Goal: Task Accomplishment & Management: Use online tool/utility

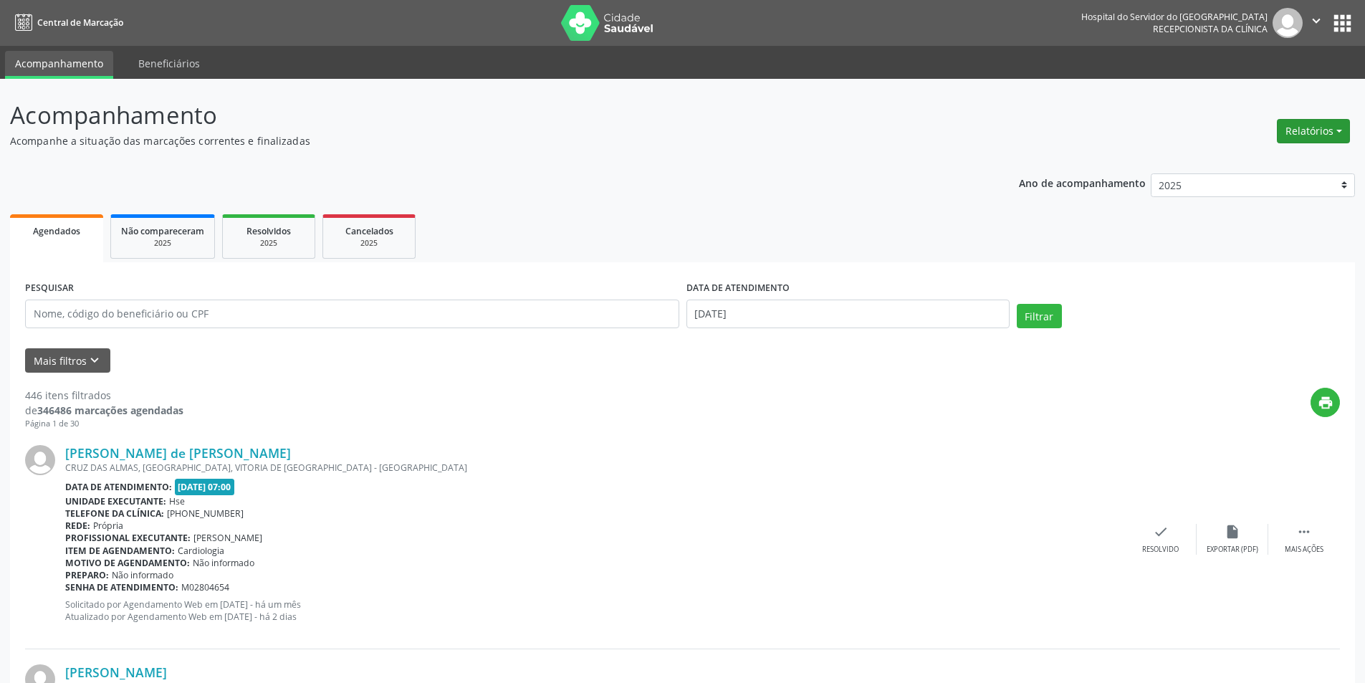
click at [1317, 131] on button "Relatórios" at bounding box center [1313, 131] width 73 height 24
click at [1276, 161] on link "Agendamentos" at bounding box center [1274, 162] width 154 height 20
select select "7"
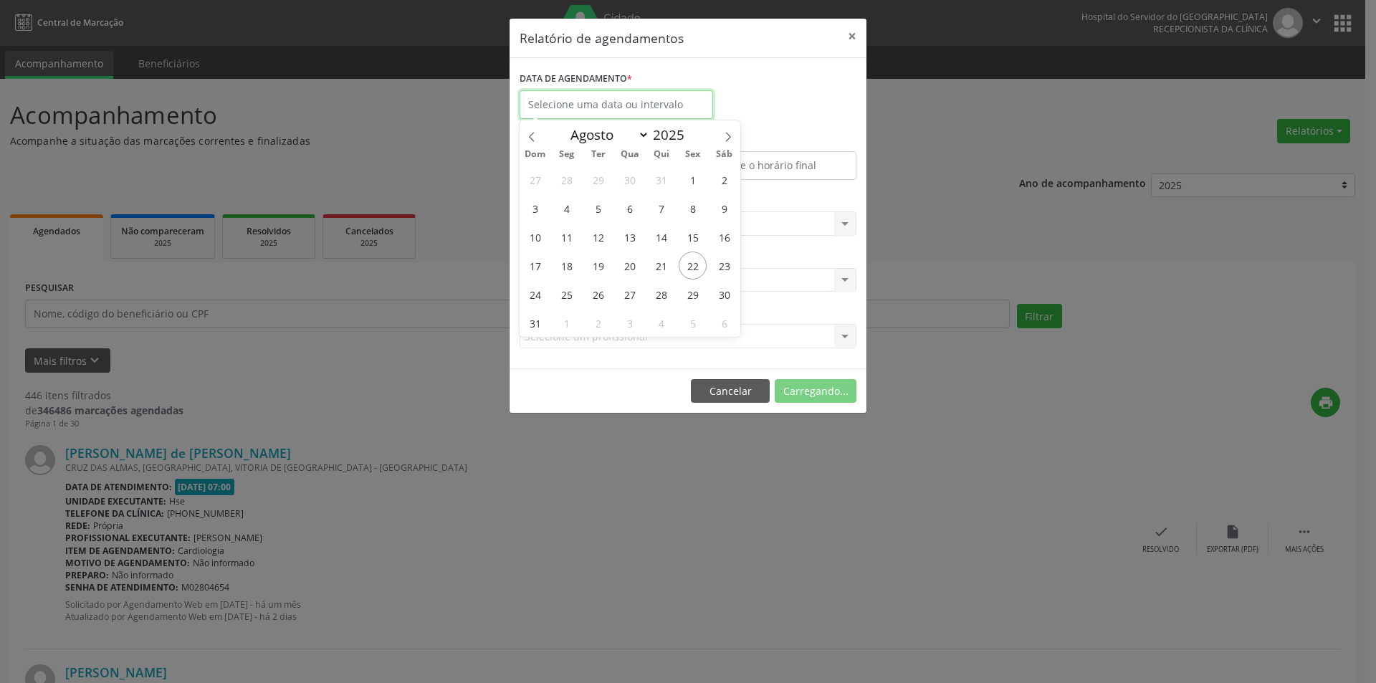
click at [615, 110] on body "Central de Marcação Hospital do Servidor do [GEOGRAPHIC_DATA] Recepcionista da …" at bounding box center [688, 341] width 1376 height 683
click at [563, 289] on span "25" at bounding box center [567, 294] width 28 height 28
type input "[DATE]"
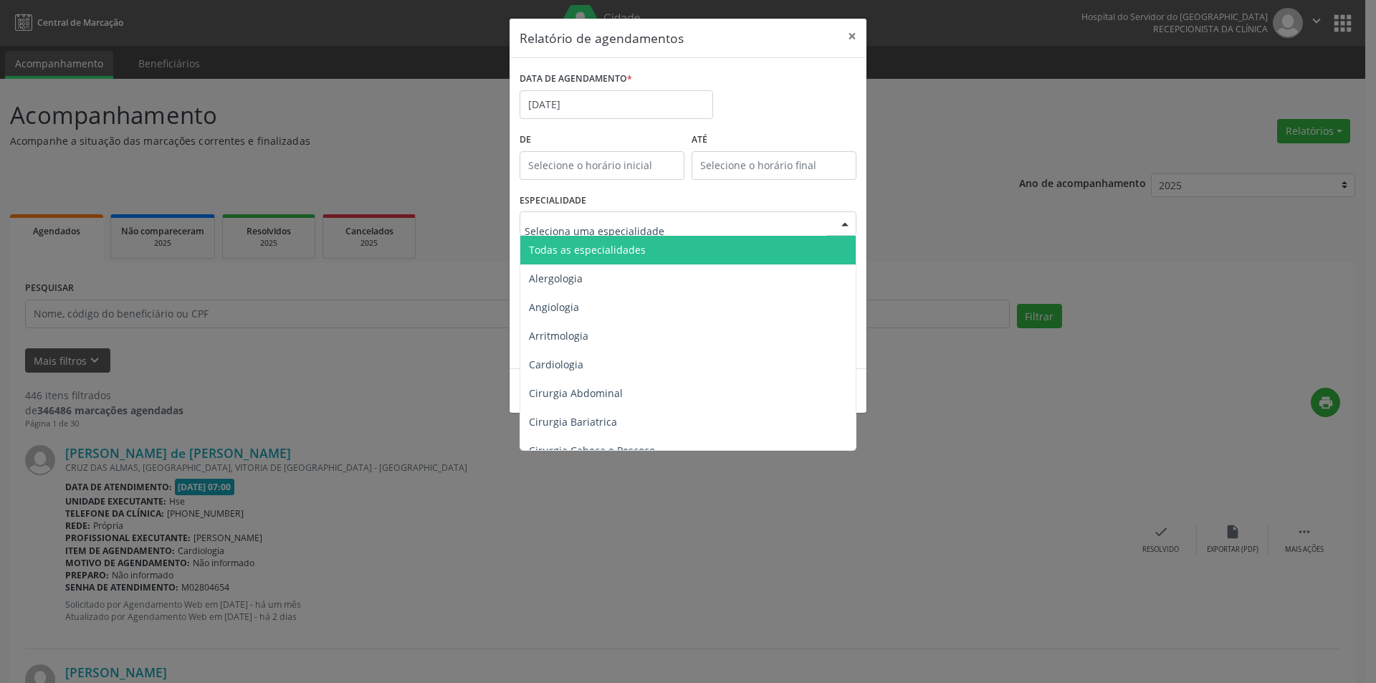
click at [606, 245] on span "Todas as especialidades" at bounding box center [587, 250] width 117 height 14
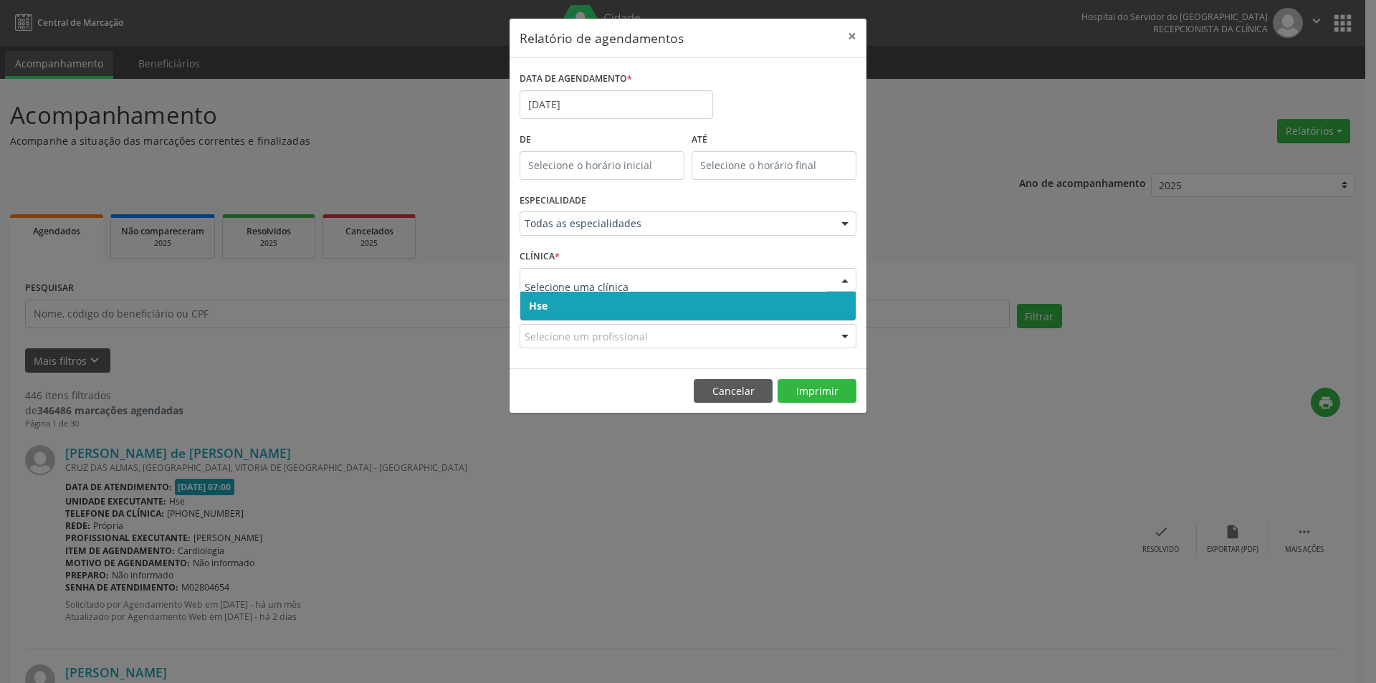
click at [581, 318] on span "Hse" at bounding box center [687, 306] width 335 height 29
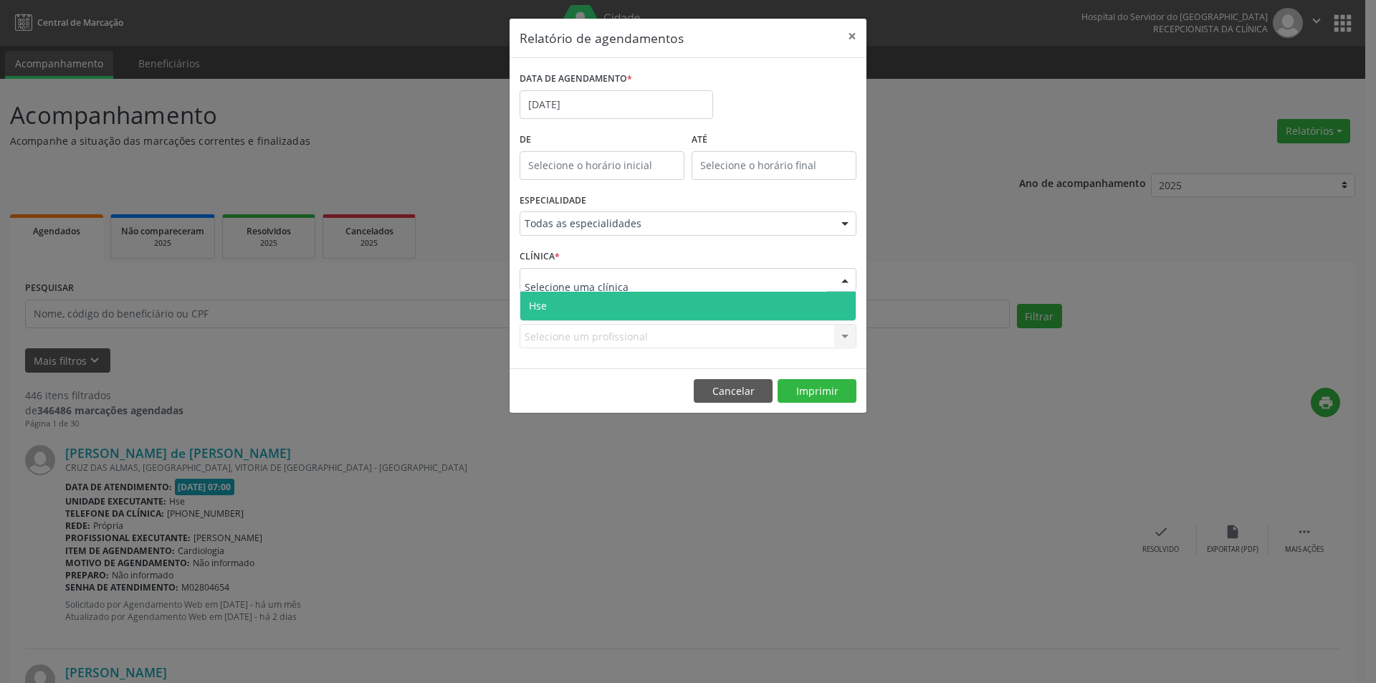
drag, startPoint x: 585, startPoint y: 308, endPoint x: 596, endPoint y: 365, distance: 57.8
click at [585, 309] on span "Hse" at bounding box center [687, 306] width 335 height 29
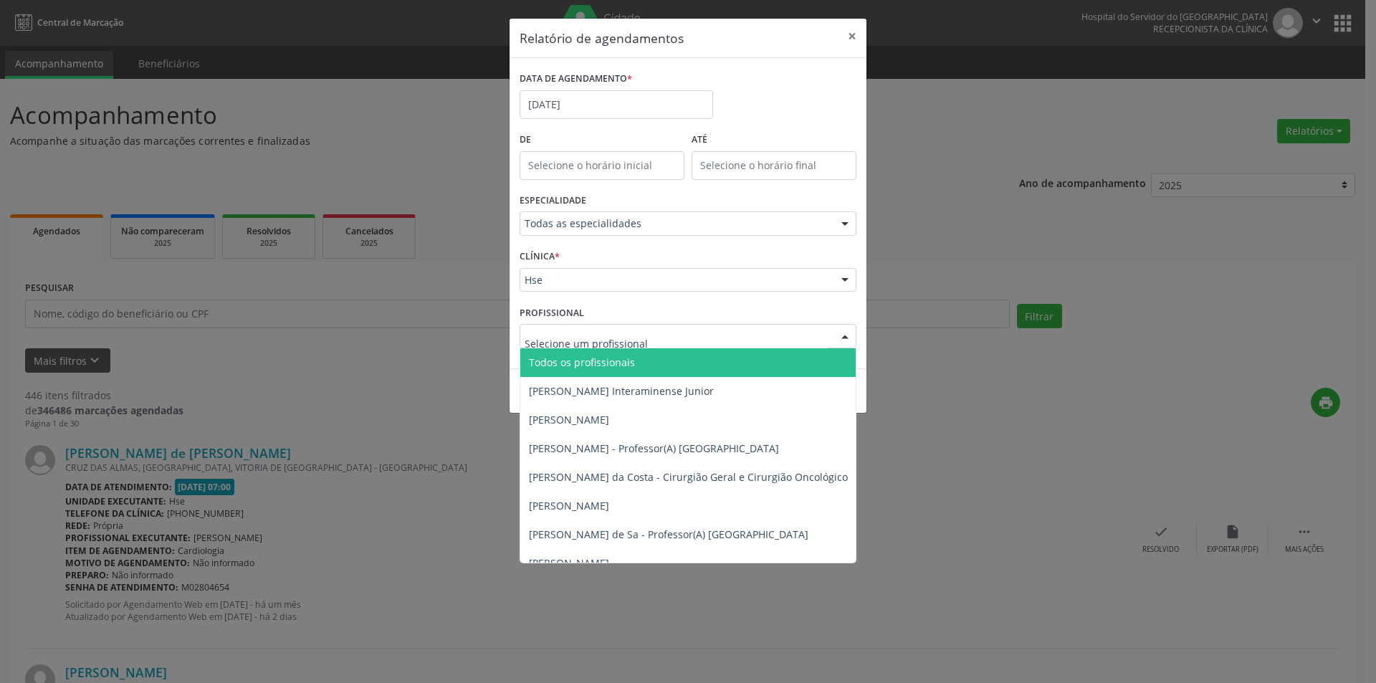
click at [601, 361] on span "Todos os profissionais" at bounding box center [582, 362] width 106 height 14
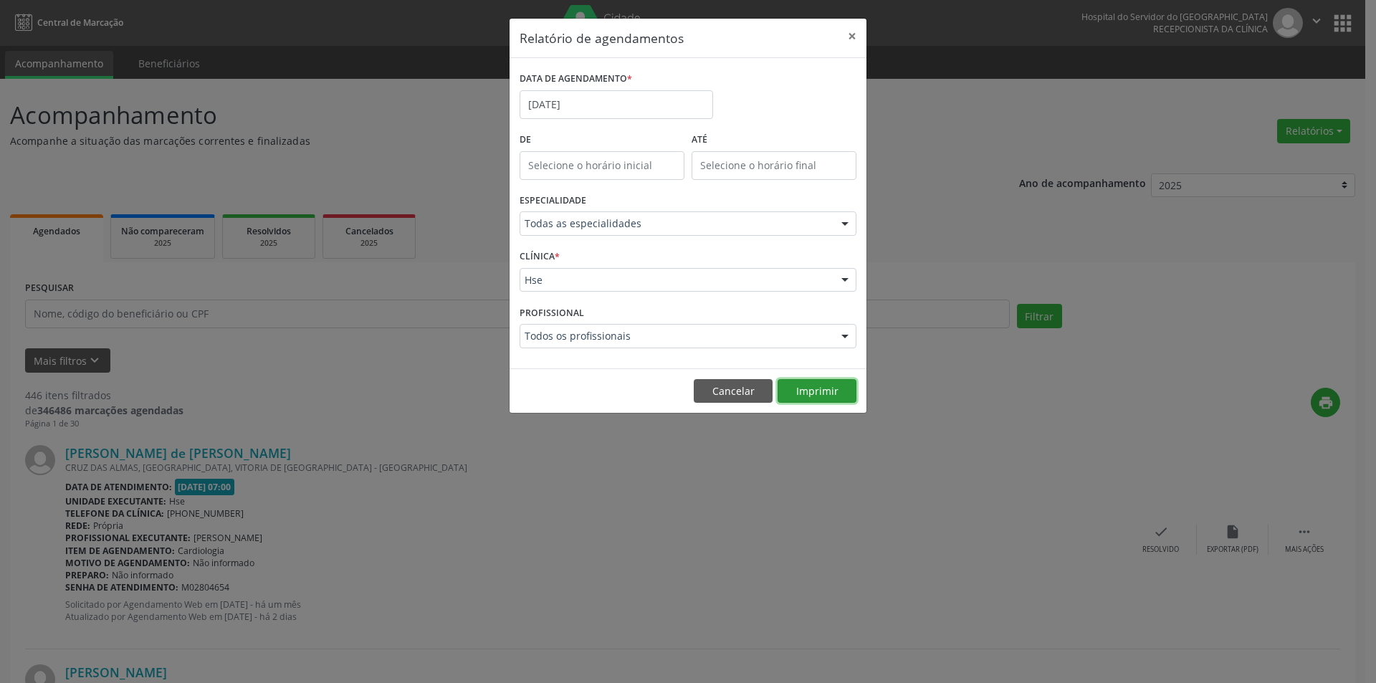
click at [804, 395] on button "Imprimir" at bounding box center [817, 391] width 79 height 24
